Goal: Navigation & Orientation: Find specific page/section

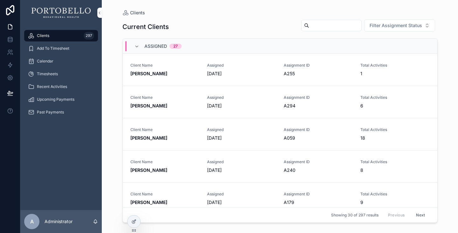
click at [66, 145] on div "Clients 297 Add To Timesheet Calendar Timesheets Recent Activities Upcoming Pay…" at bounding box center [60, 117] width 81 height 184
click at [50, 52] on div "Add To Timesheet" at bounding box center [61, 48] width 66 height 10
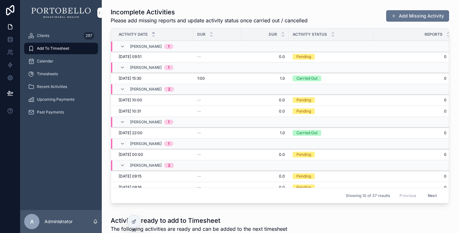
click at [48, 62] on span "Calendar" at bounding box center [45, 61] width 17 height 5
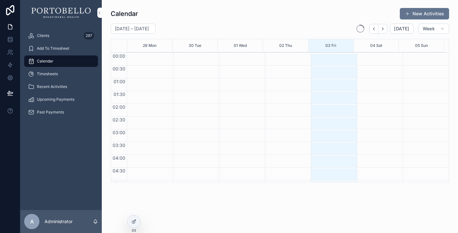
click at [46, 73] on span "Timesheets" at bounding box center [47, 73] width 21 height 5
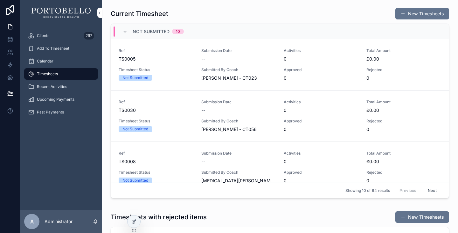
click at [48, 86] on span "Recent Activities" at bounding box center [52, 86] width 30 height 5
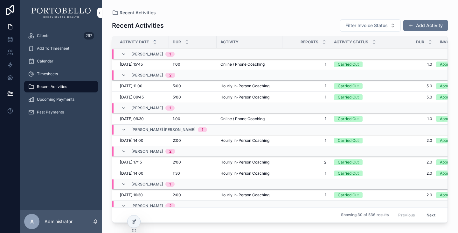
click at [47, 99] on span "Upcoming Payments" at bounding box center [56, 99] width 38 height 5
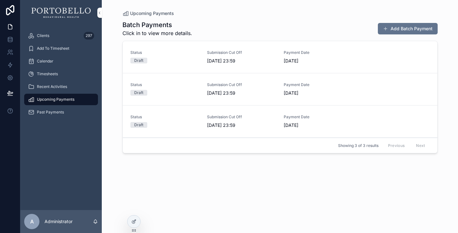
click at [47, 114] on span "Past Payments" at bounding box center [50, 111] width 27 height 5
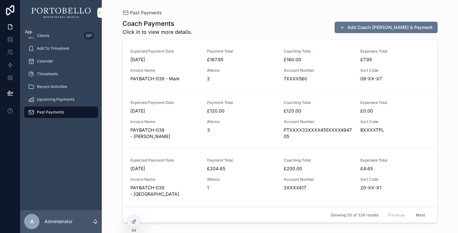
click at [10, 27] on icon at bounding box center [10, 27] width 6 height 6
click at [63, 132] on div "Clients 297 Add To Timesheet Calendar Timesheets Recent Activities Upcoming Pay…" at bounding box center [60, 117] width 81 height 184
drag, startPoint x: 64, startPoint y: 132, endPoint x: 49, endPoint y: 130, distance: 14.4
click at [49, 130] on div "Clients 297 Add To Timesheet Calendar Timesheets Recent Activities Upcoming Pay…" at bounding box center [60, 117] width 81 height 184
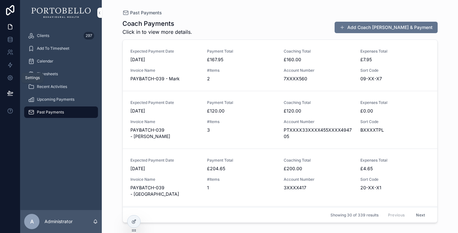
click at [12, 77] on icon at bounding box center [10, 77] width 5 height 5
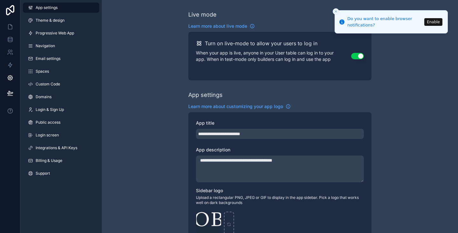
click at [44, 46] on span "Navigation" at bounding box center [45, 45] width 19 height 5
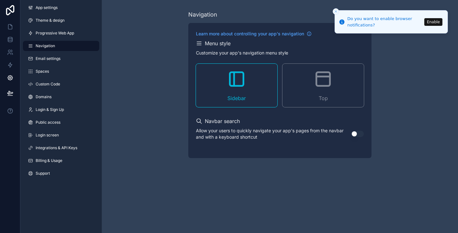
click at [46, 59] on span "Email settings" at bounding box center [48, 58] width 25 height 5
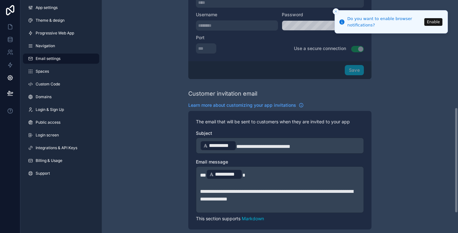
scroll to position [280, 0]
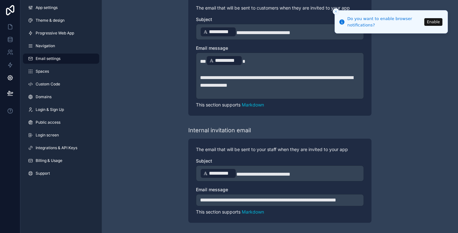
click at [47, 70] on span "Spaces" at bounding box center [42, 71] width 13 height 5
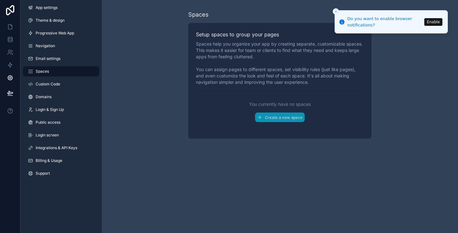
click at [45, 96] on span "Domains" at bounding box center [44, 96] width 16 height 5
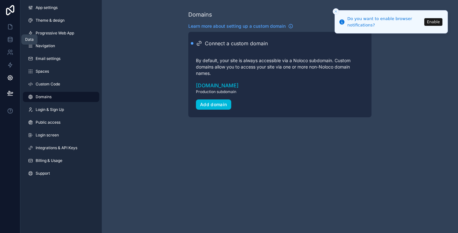
click at [9, 41] on icon at bounding box center [10, 39] width 6 height 6
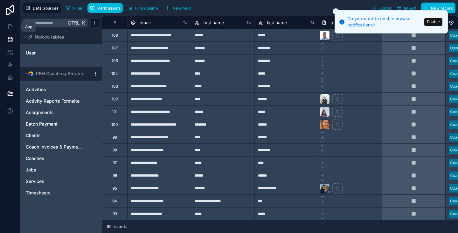
click at [7, 28] on icon at bounding box center [10, 27] width 6 height 6
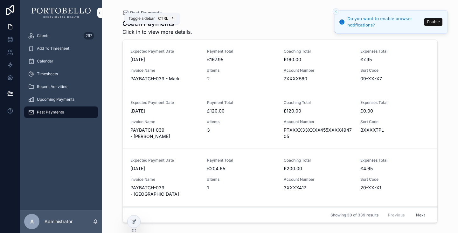
click at [100, 11] on icon "scrollable content" at bounding box center [99, 12] width 4 height 5
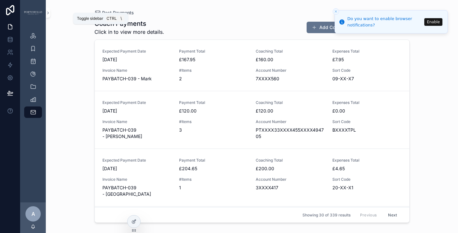
click at [50, 11] on icon "scrollable content" at bounding box center [48, 12] width 4 height 5
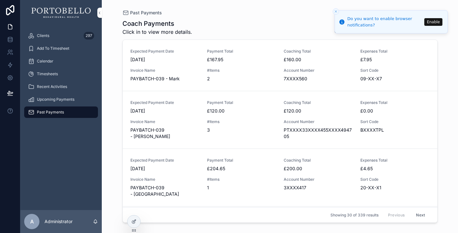
drag, startPoint x: 69, startPoint y: 124, endPoint x: 63, endPoint y: 125, distance: 5.8
click at [63, 125] on div "Clients 297 Add To Timesheet Calendar Timesheets Recent Activities Upcoming Pay…" at bounding box center [60, 75] width 81 height 101
click at [335, 12] on line "Close toast" at bounding box center [336, 11] width 2 height 2
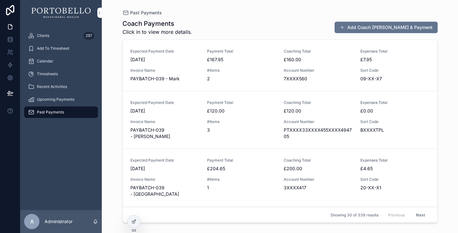
click at [54, 47] on span "Add To Timesheet" at bounding box center [53, 48] width 32 height 5
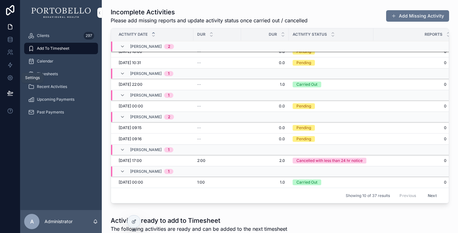
click at [9, 78] on icon at bounding box center [10, 77] width 6 height 6
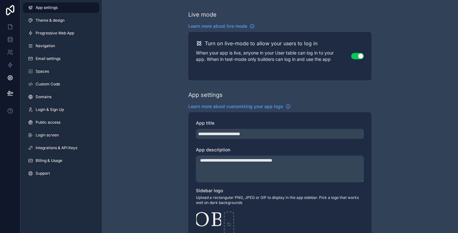
click at [52, 22] on span "Theme & design" at bounding box center [50, 20] width 29 height 5
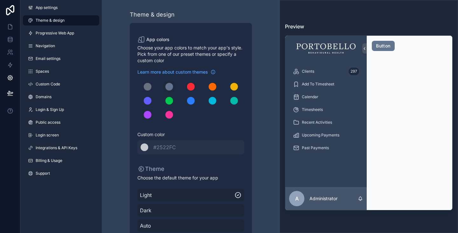
click at [47, 32] on span "Progressive Web App" at bounding box center [55, 33] width 38 height 5
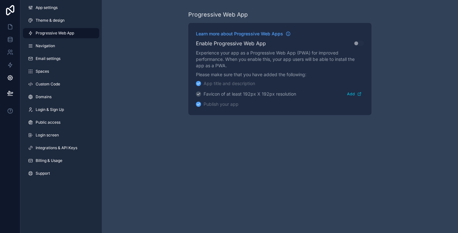
click at [47, 45] on span "Navigation" at bounding box center [45, 45] width 19 height 5
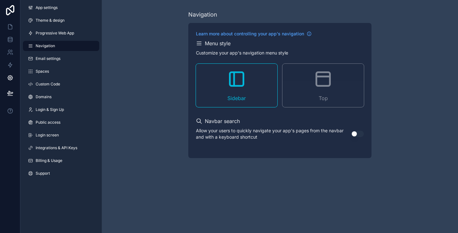
click at [62, 60] on link "Email settings" at bounding box center [61, 58] width 76 height 10
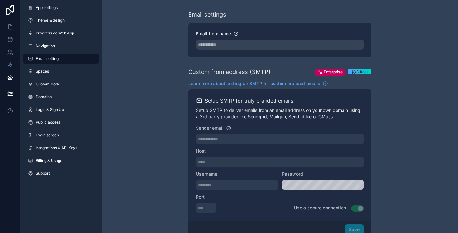
click at [45, 71] on span "Spaces" at bounding box center [42, 71] width 13 height 5
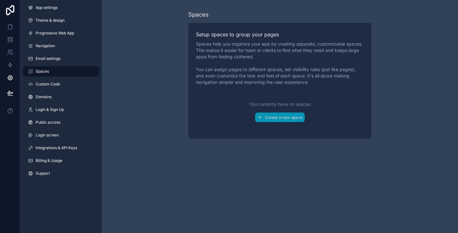
click at [10, 12] on icon at bounding box center [10, 10] width 13 height 10
